Goal: Task Accomplishment & Management: Use online tool/utility

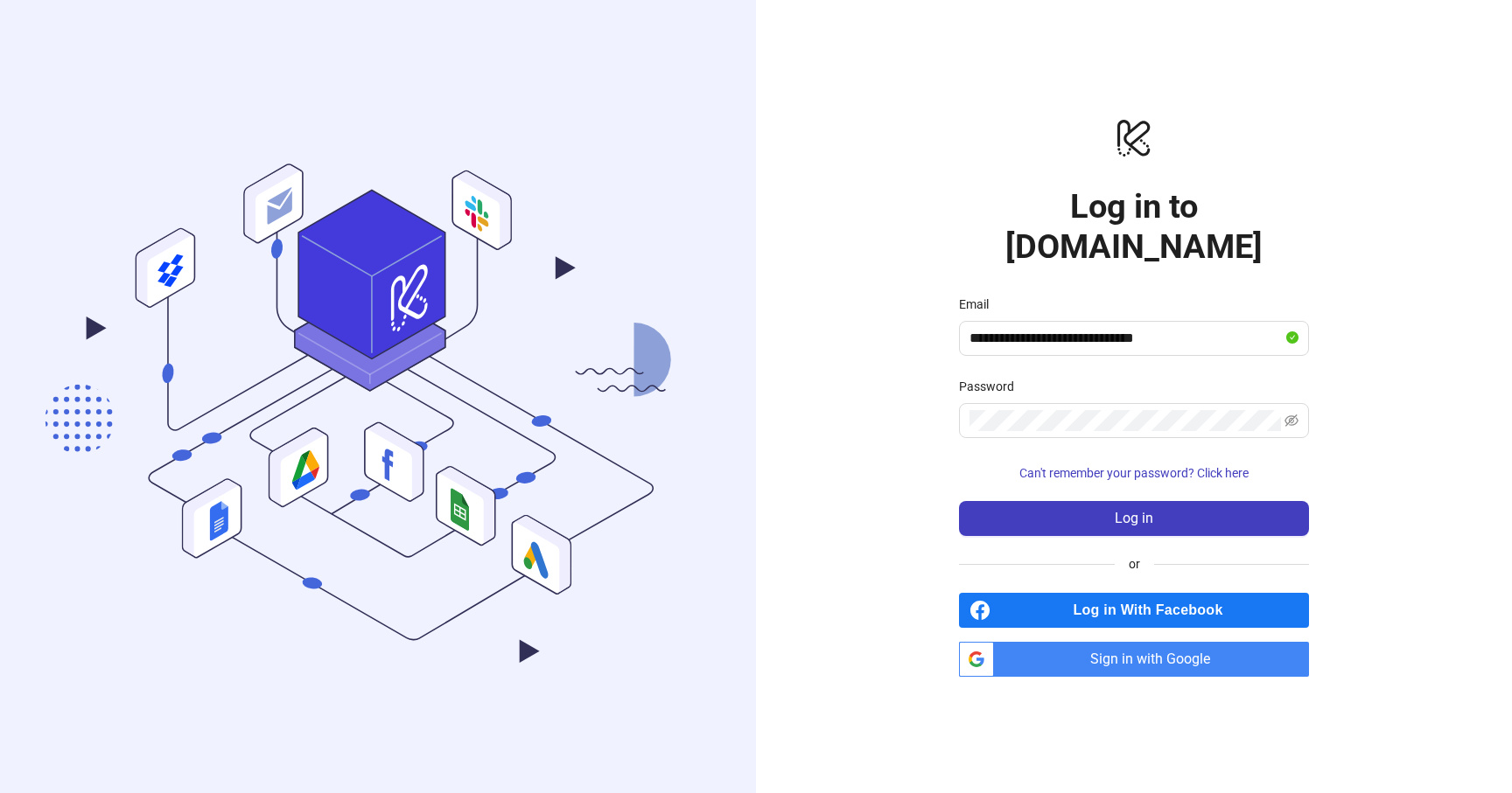
click at [1127, 642] on span "Sign in with Google" at bounding box center [1155, 659] width 308 height 35
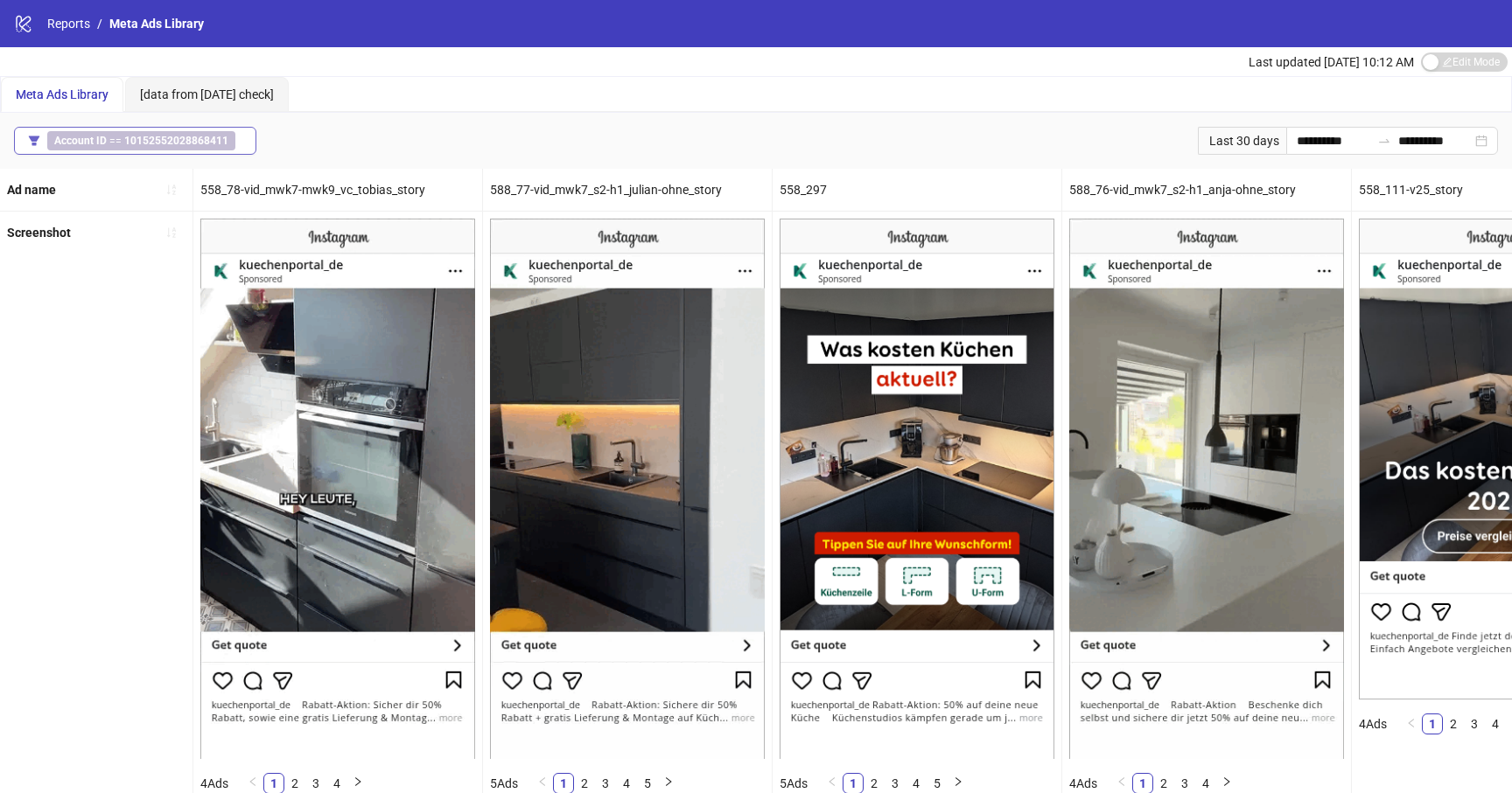
click at [128, 140] on b "10152552028868411" at bounding box center [176, 140] width 104 height 12
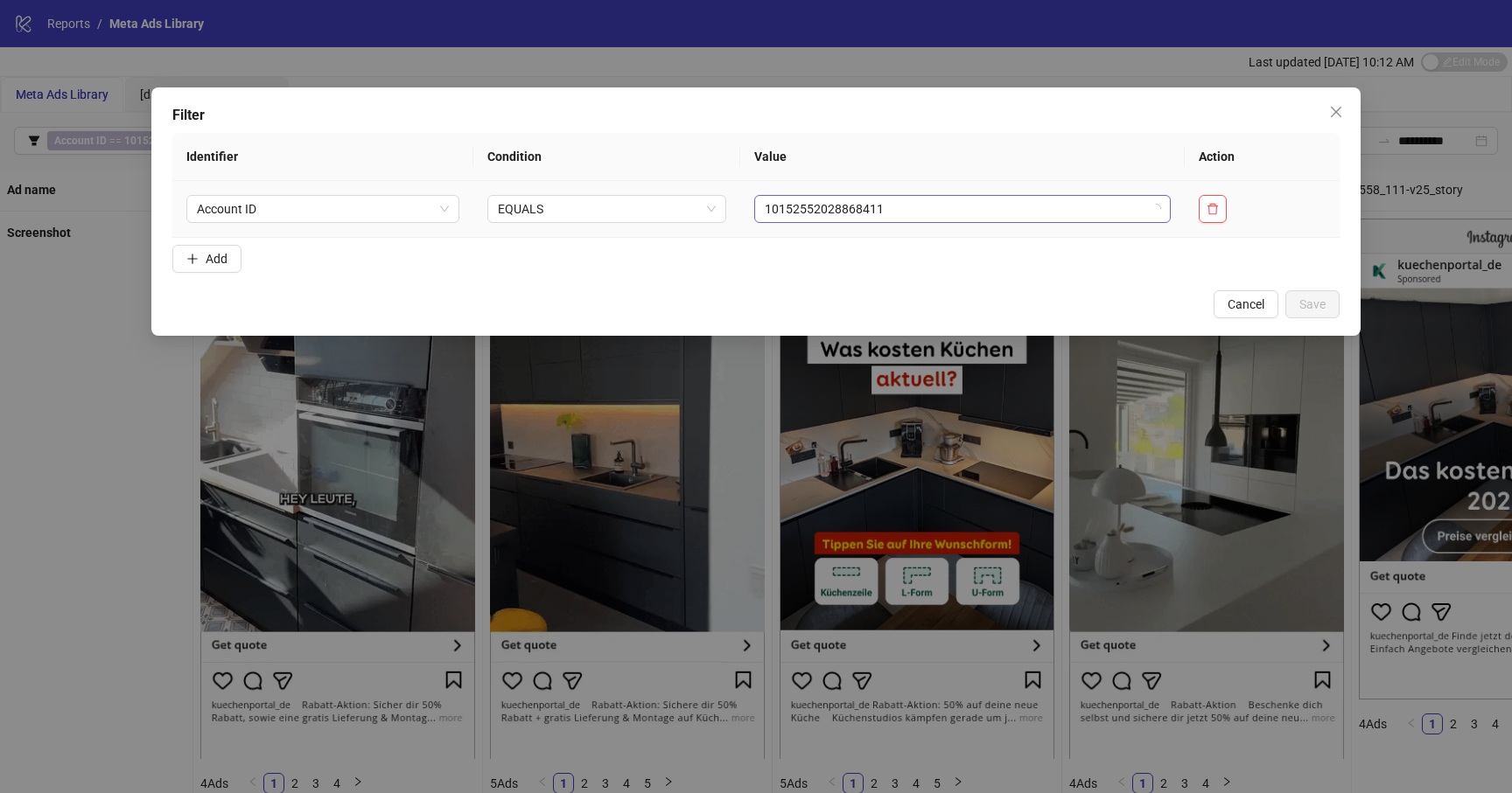
click at [938, 210] on span "10152552028868411" at bounding box center [963, 208] width 396 height 26
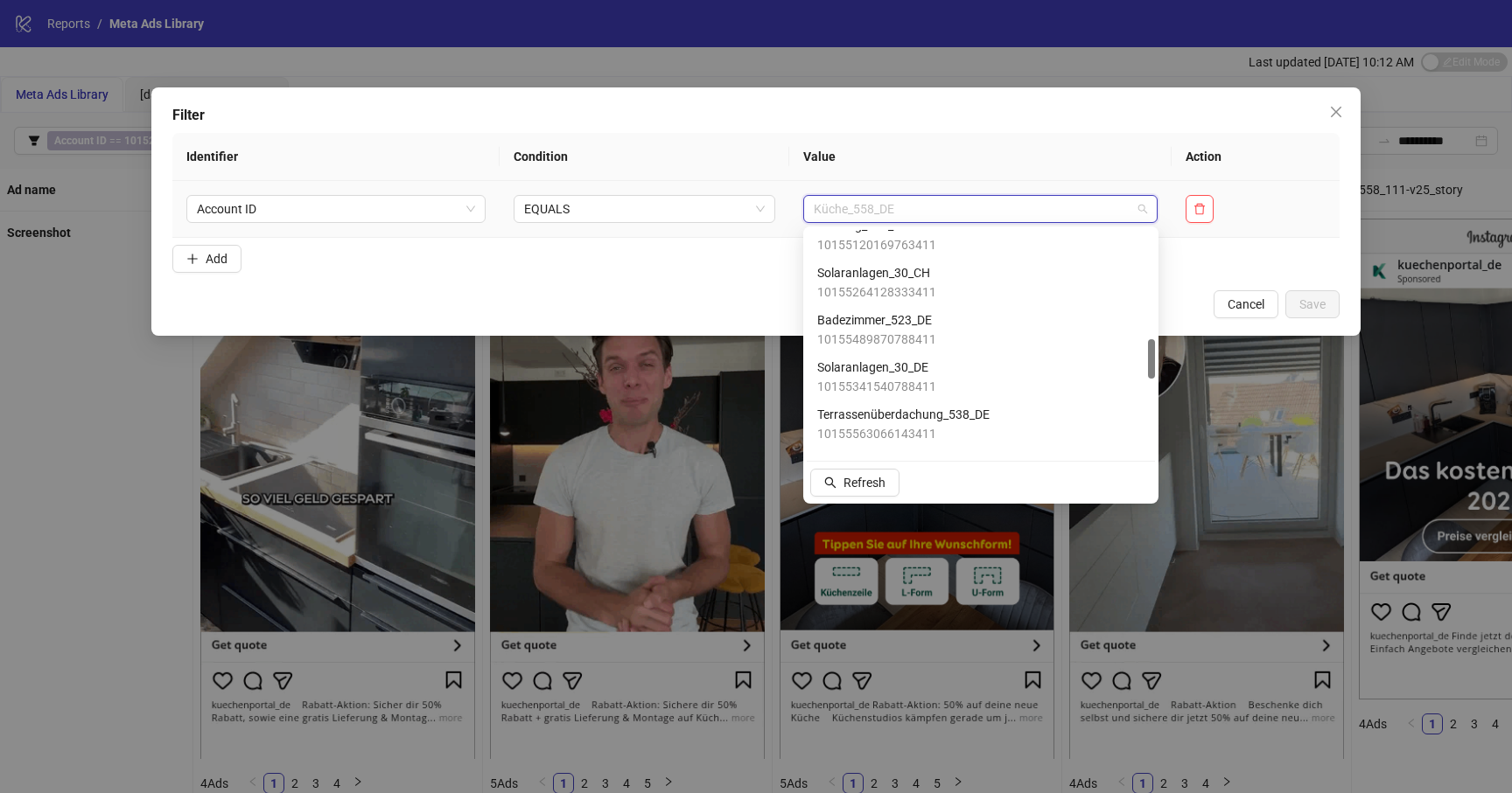
scroll to position [636, 0]
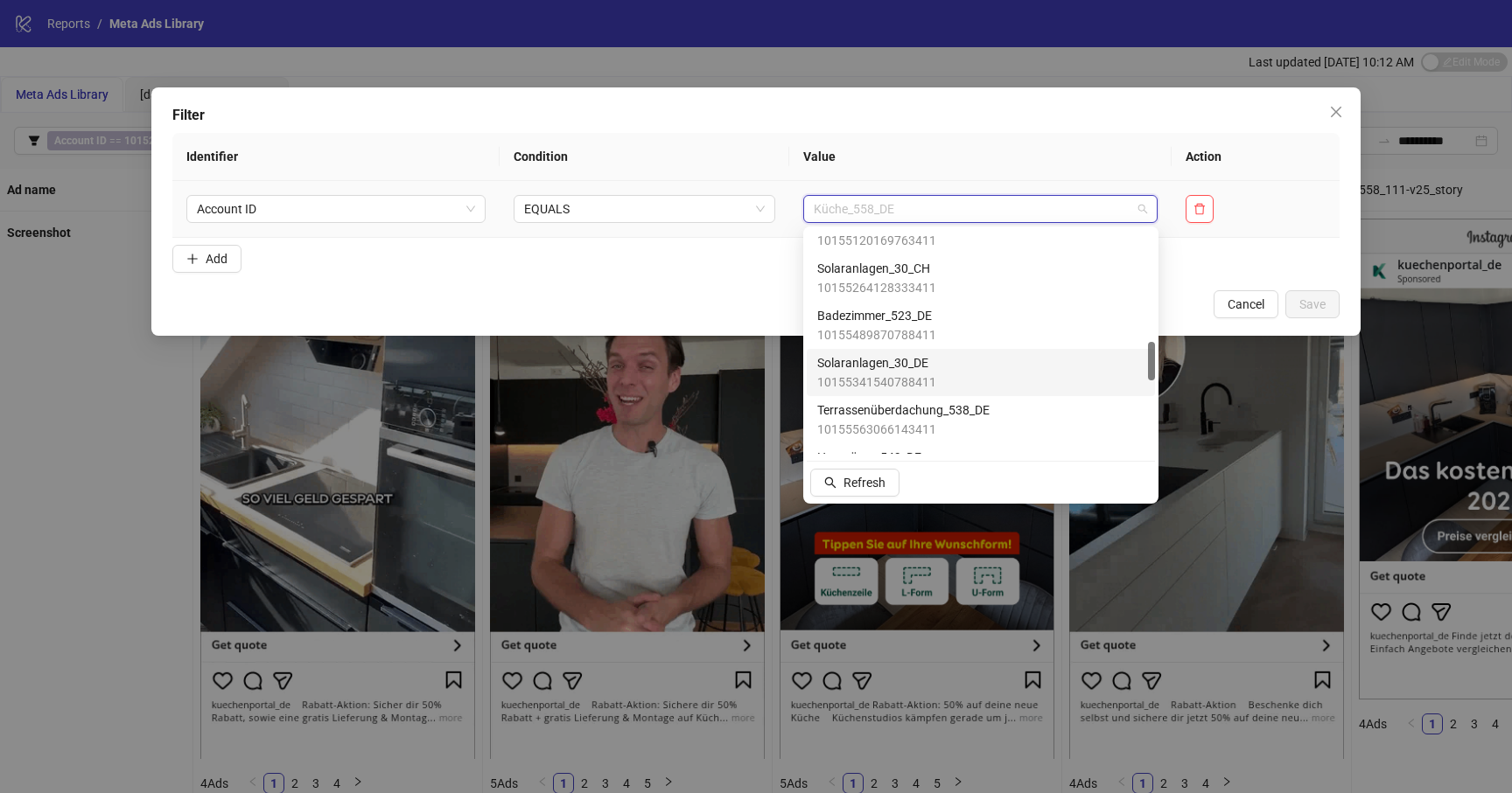
click at [925, 374] on span "10155341540788411" at bounding box center [876, 381] width 119 height 19
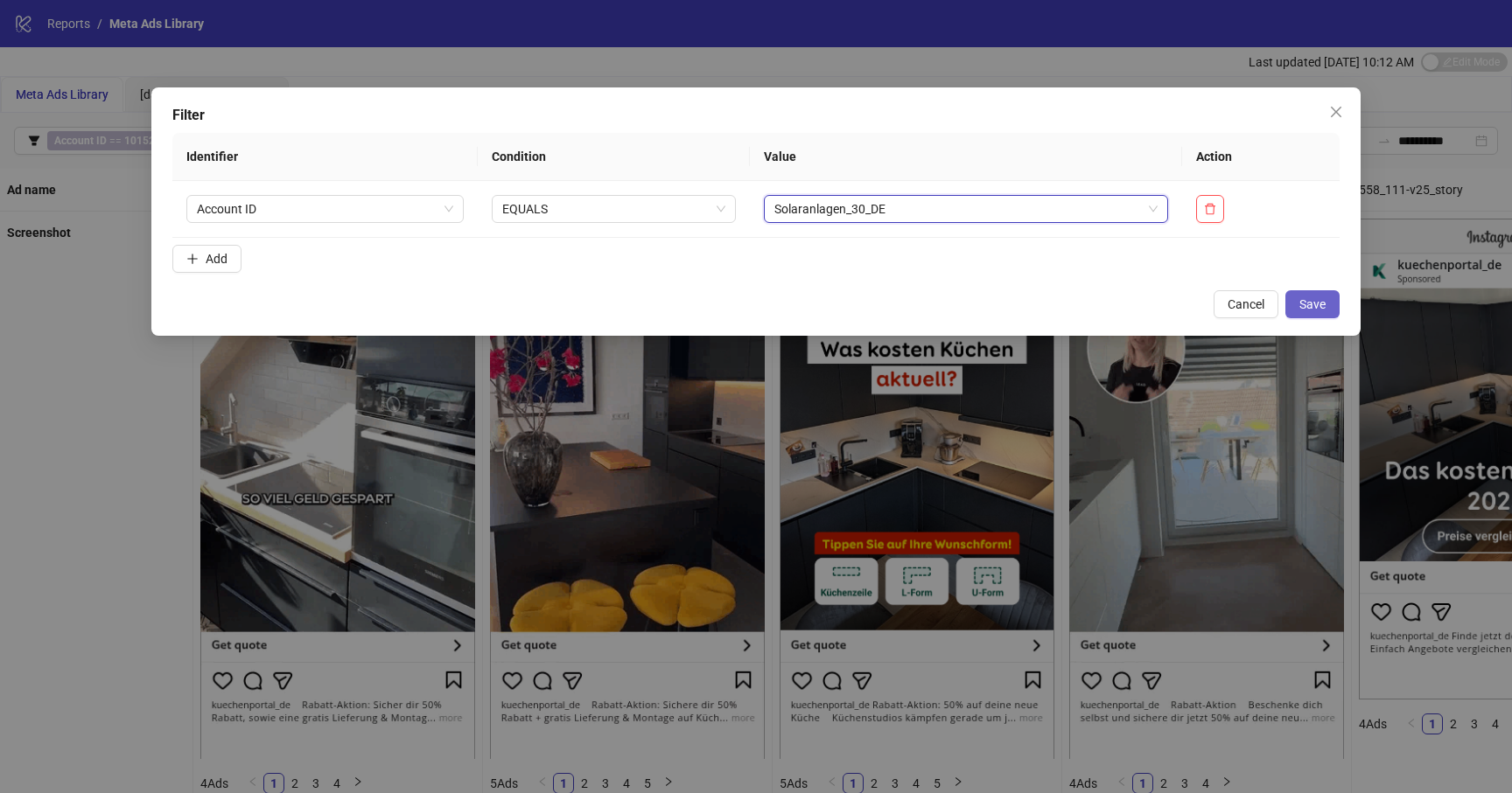
click at [1320, 301] on span "Save" at bounding box center [1313, 304] width 26 height 14
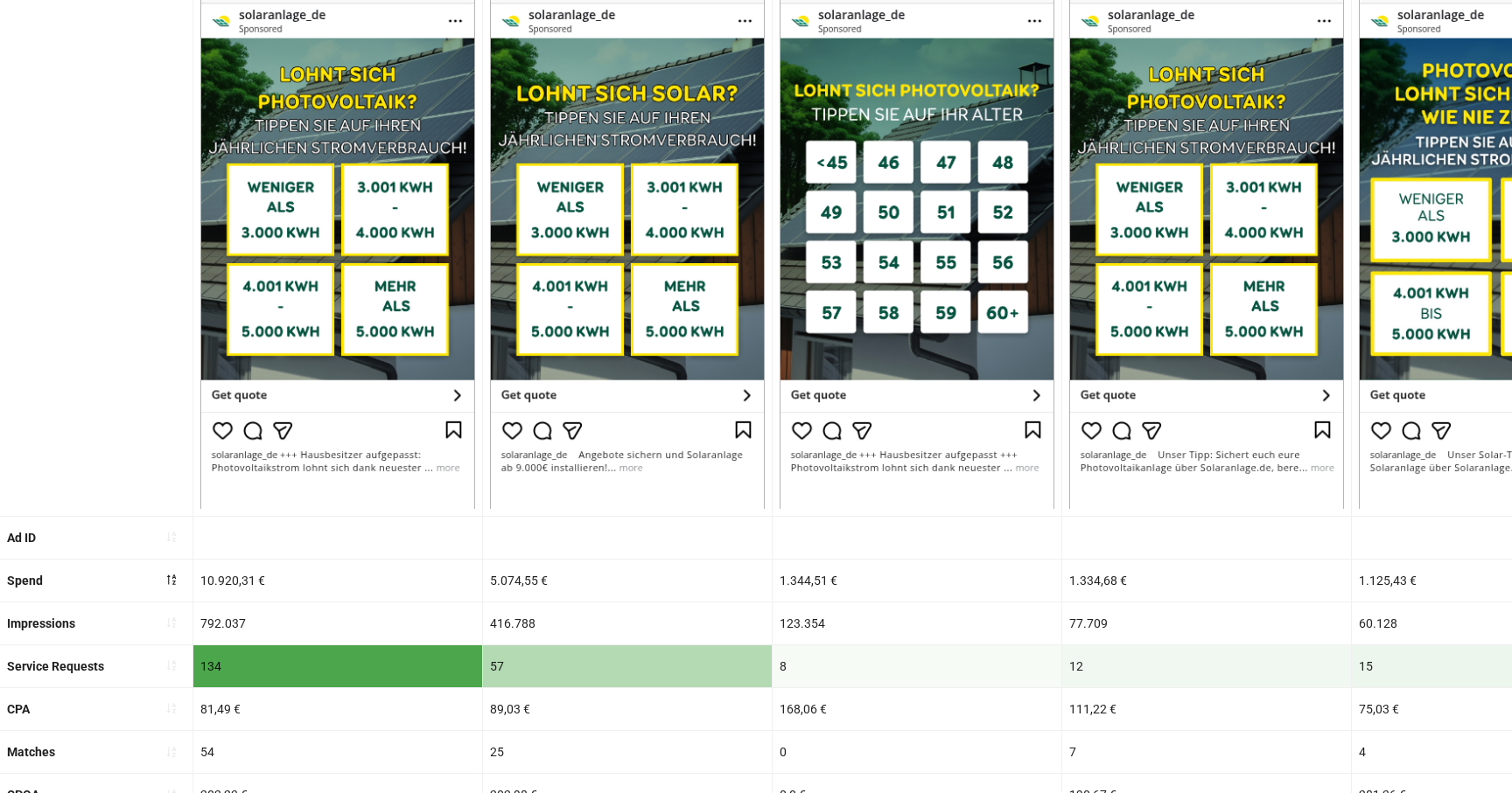
scroll to position [256, 0]
